Goal: Transaction & Acquisition: Book appointment/travel/reservation

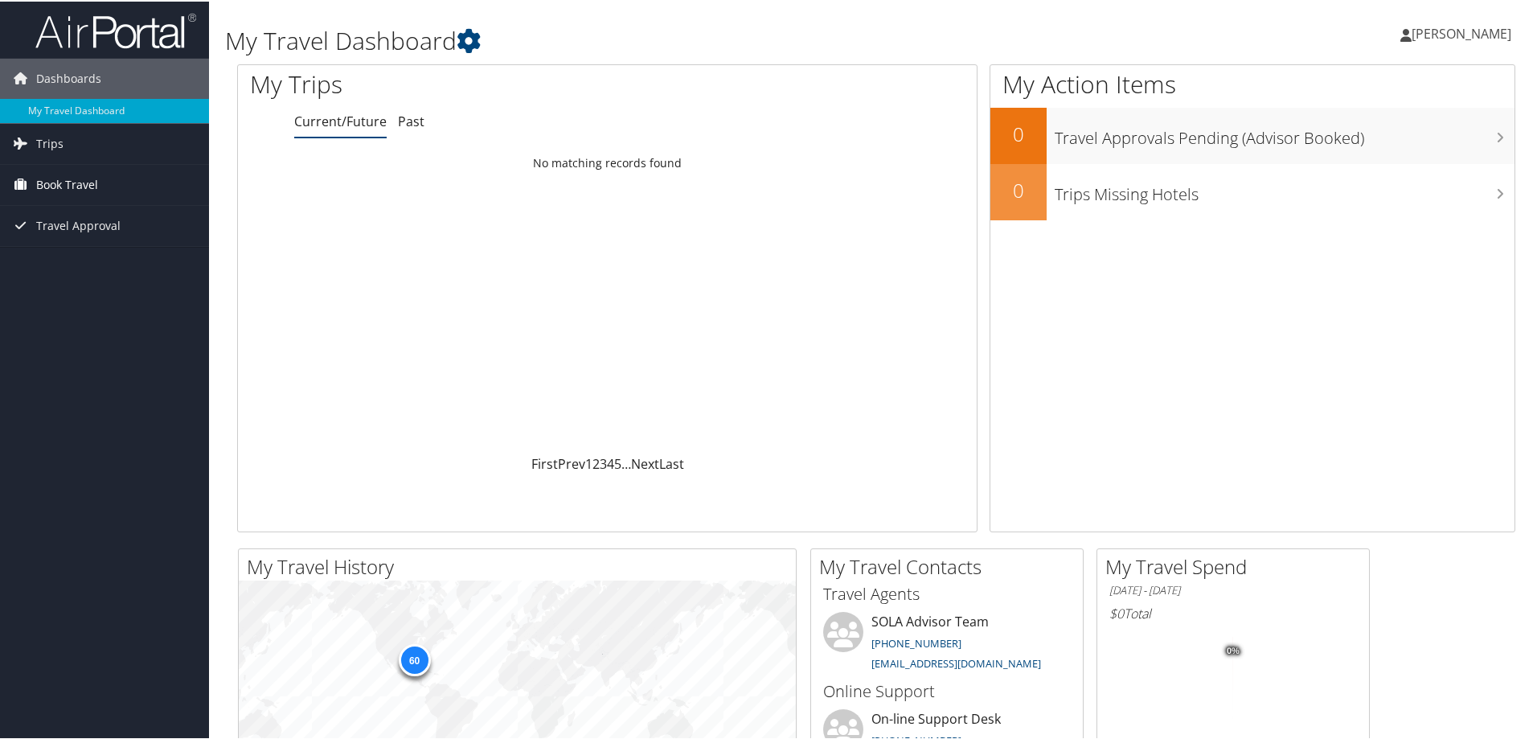
click at [47, 185] on span "Book Travel" at bounding box center [67, 183] width 62 height 40
click at [55, 241] on link "Book/Manage Online Trips" at bounding box center [104, 239] width 209 height 24
